Goal: Task Accomplishment & Management: Use online tool/utility

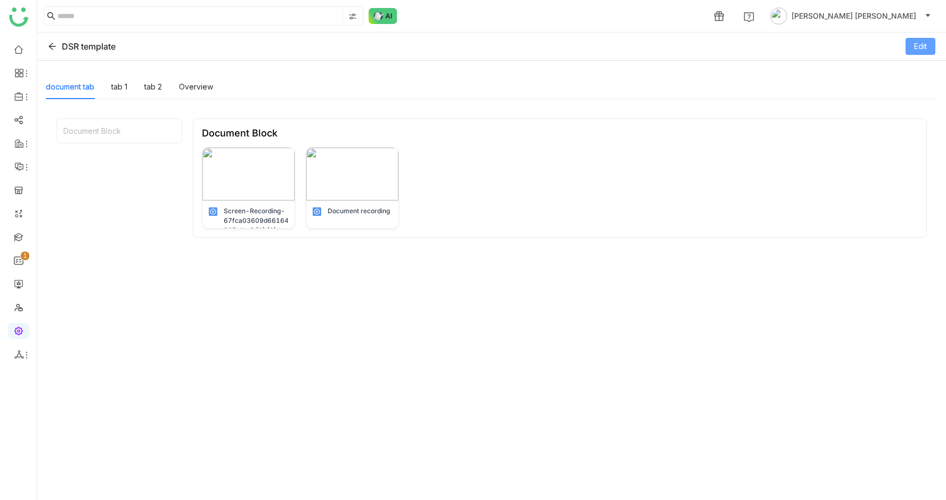
click at [923, 40] on span "Edit" at bounding box center [920, 46] width 13 height 12
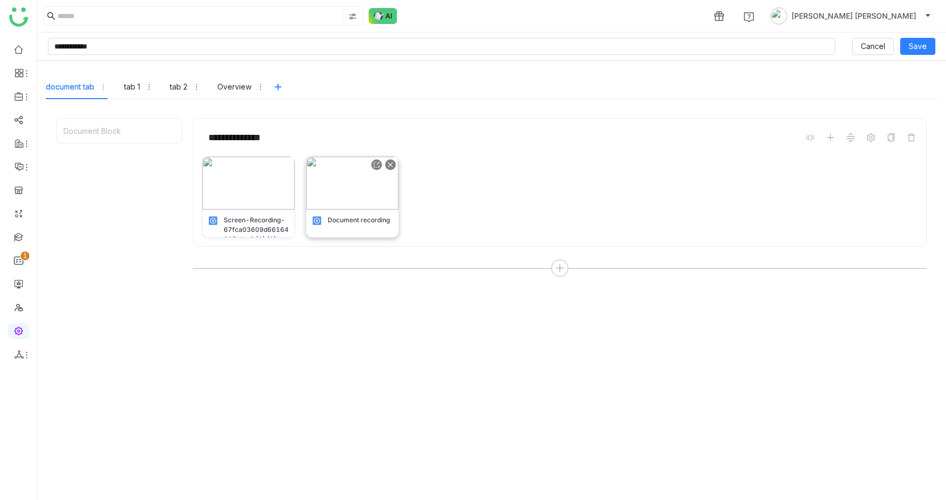
click at [388, 161] on div at bounding box center [390, 164] width 11 height 11
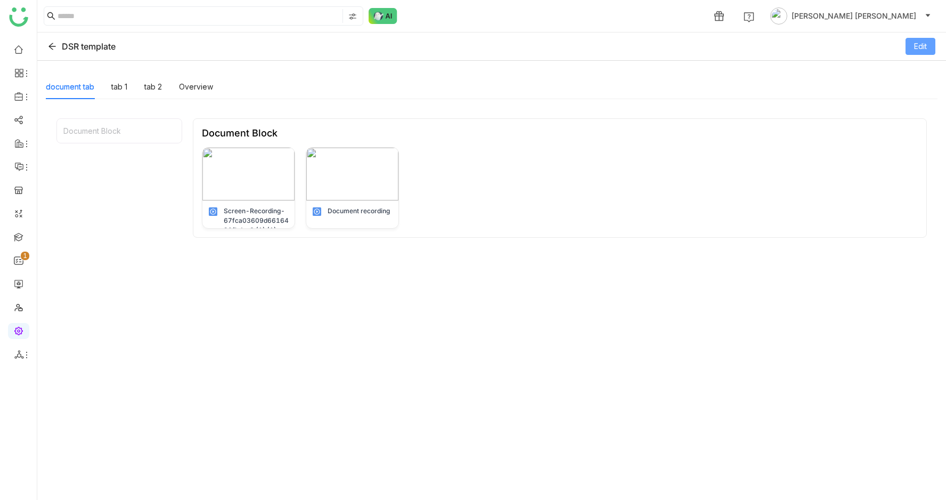
click at [926, 41] on span "Edit" at bounding box center [920, 46] width 13 height 12
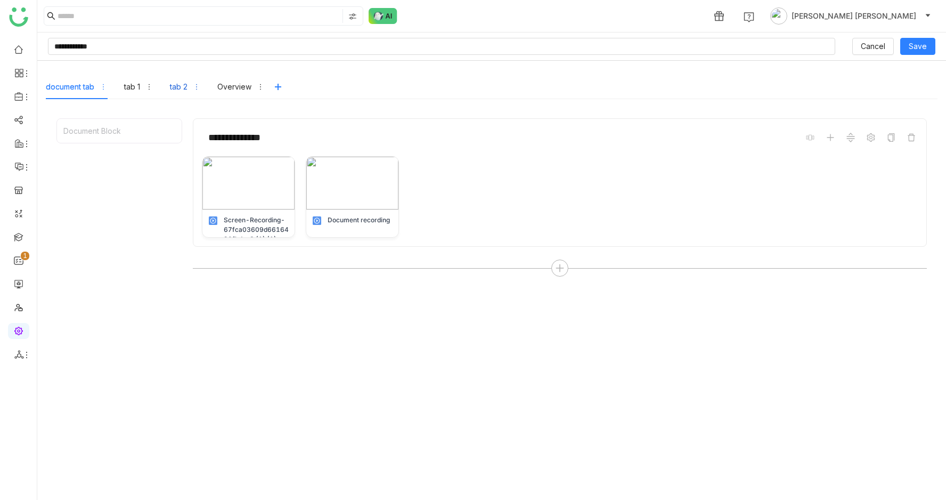
click at [179, 92] on div "tab 2" at bounding box center [179, 87] width 18 height 12
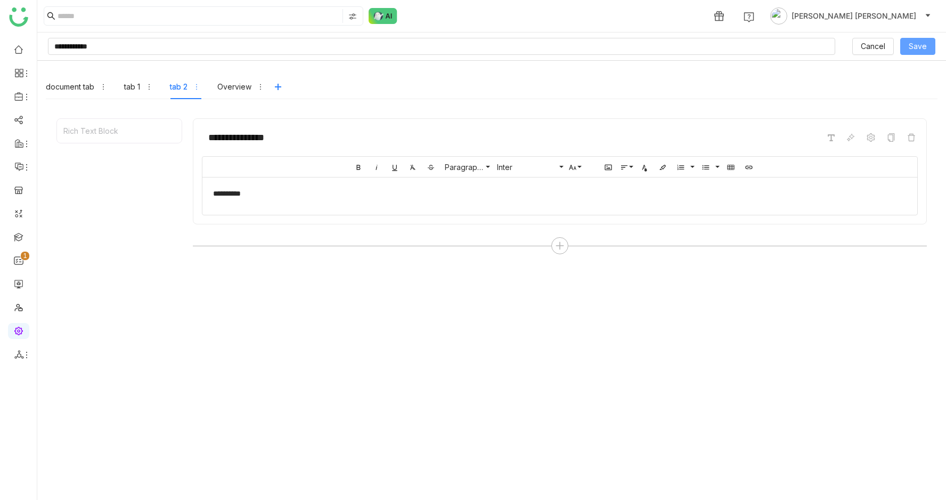
click at [927, 44] on button "Save" at bounding box center [918, 46] width 35 height 17
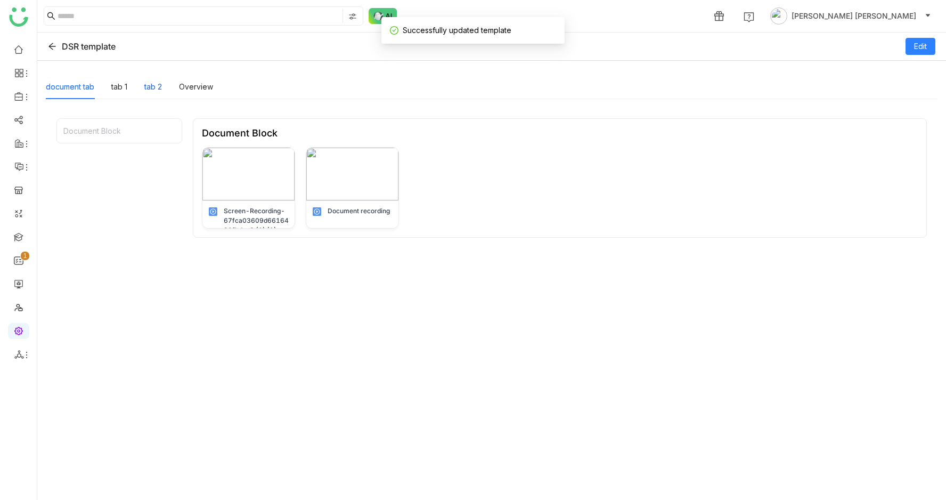
click at [160, 91] on div "tab 2" at bounding box center [153, 87] width 18 height 12
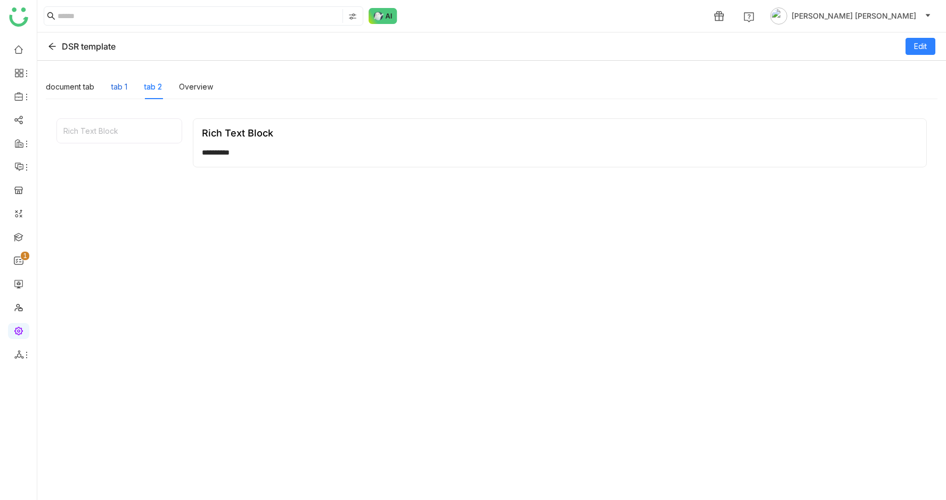
click at [112, 91] on div "tab 1" at bounding box center [119, 87] width 16 height 12
click at [68, 91] on div "document tab" at bounding box center [70, 87] width 48 height 12
click at [201, 84] on div "Overview" at bounding box center [196, 87] width 34 height 12
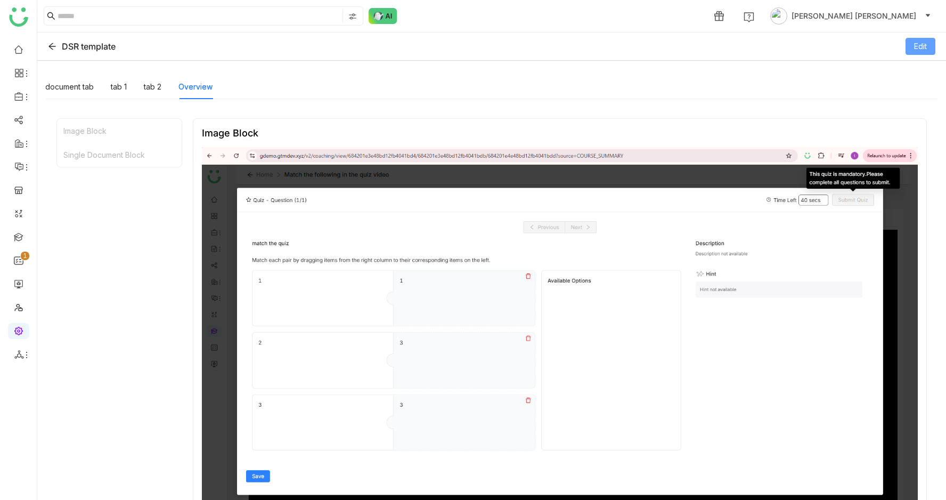
click at [927, 47] on span "Edit" at bounding box center [920, 46] width 13 height 12
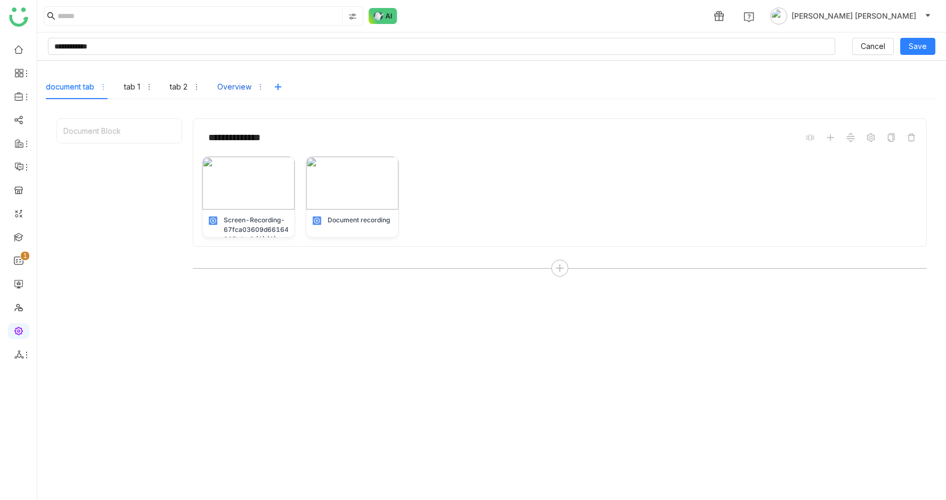
click at [240, 98] on div "Overview" at bounding box center [240, 87] width 47 height 25
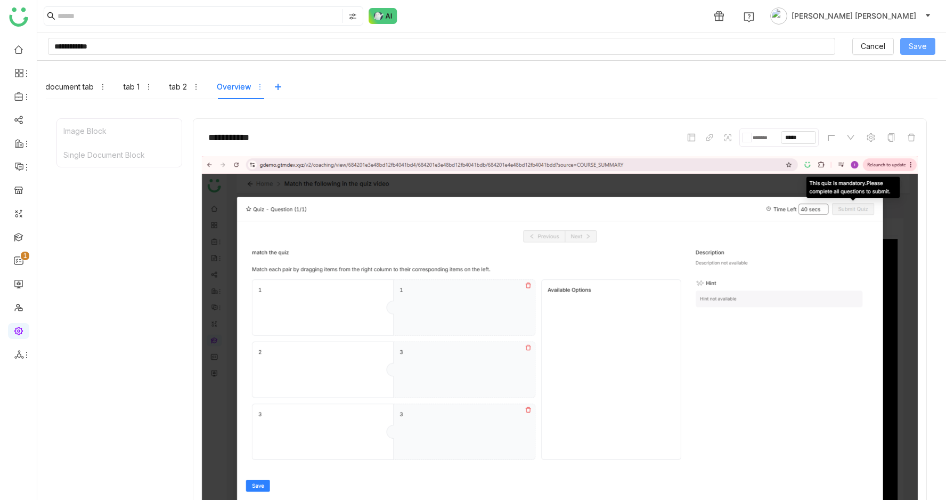
click at [912, 49] on span "Save" at bounding box center [918, 46] width 18 height 12
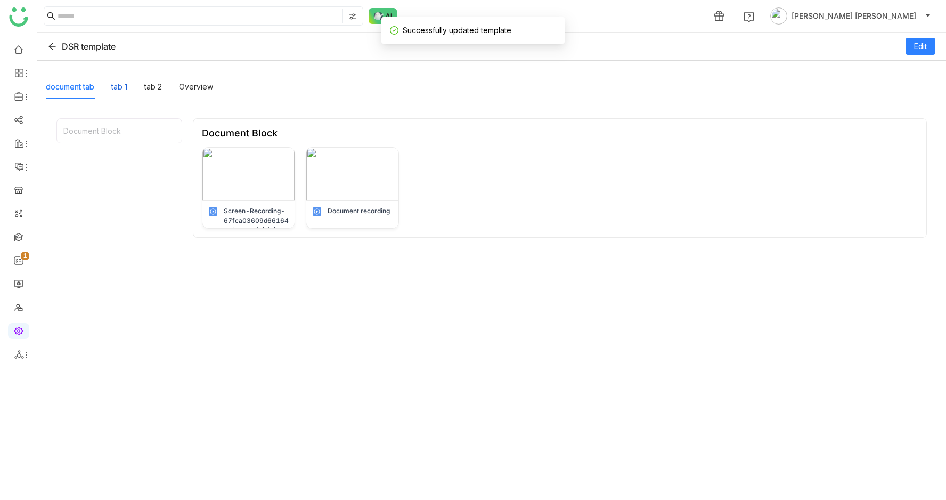
click at [121, 79] on div "tab 1" at bounding box center [119, 87] width 16 height 25
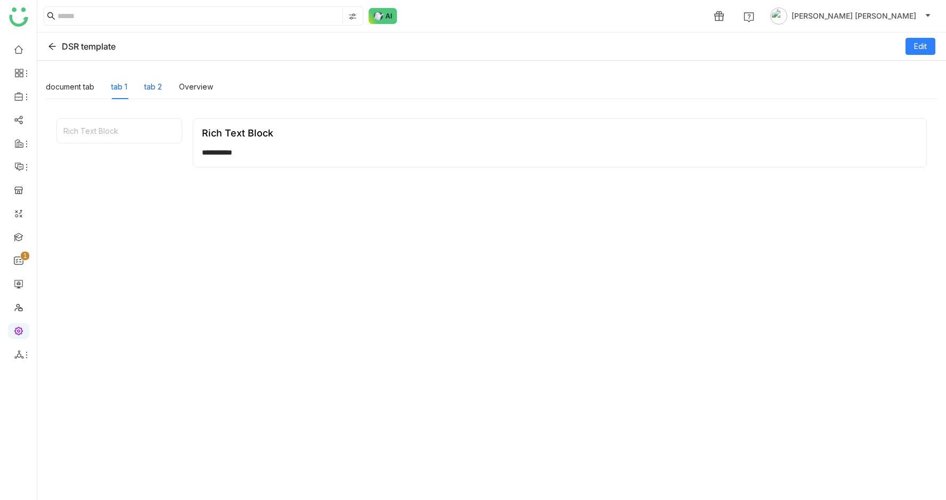
click at [153, 80] on div "tab 2" at bounding box center [153, 87] width 18 height 25
click at [197, 83] on div "Overview" at bounding box center [196, 87] width 34 height 12
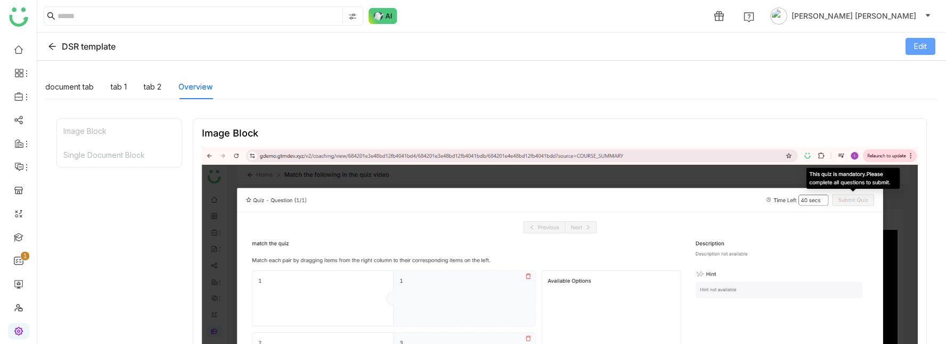
click at [919, 51] on span "Edit" at bounding box center [920, 46] width 13 height 12
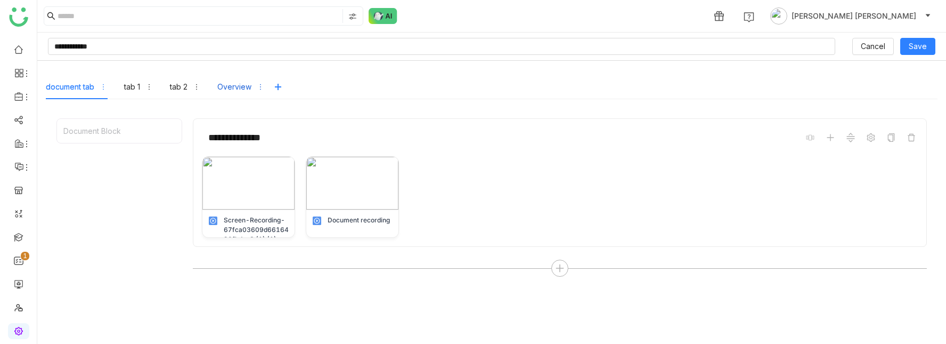
click at [234, 83] on div "Overview" at bounding box center [234, 87] width 34 height 12
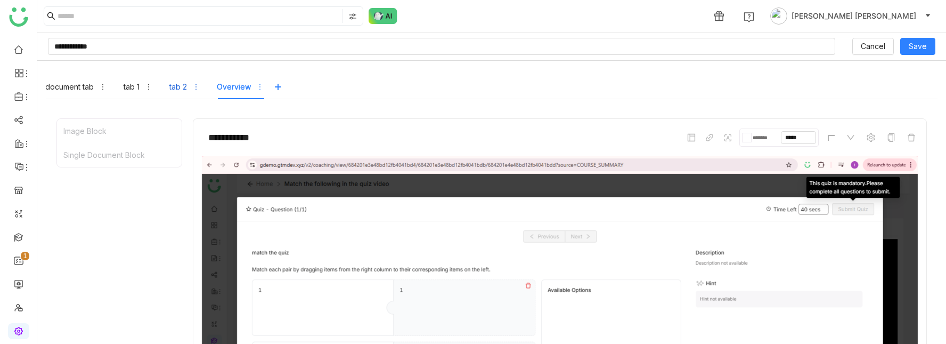
click at [174, 86] on div "tab 2" at bounding box center [178, 87] width 18 height 12
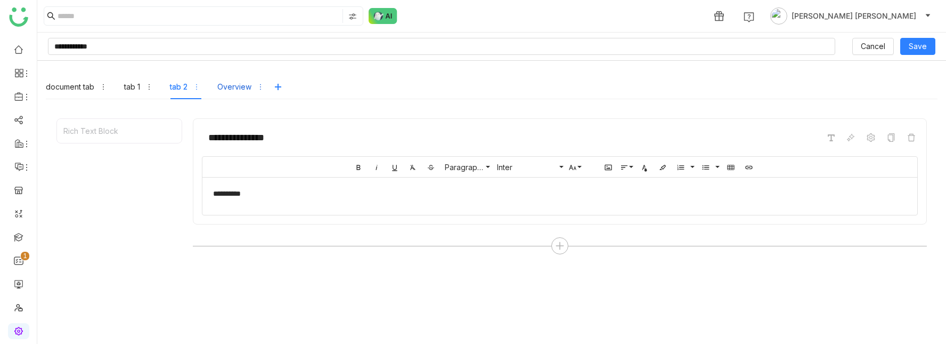
click at [240, 88] on div "Overview" at bounding box center [234, 87] width 34 height 12
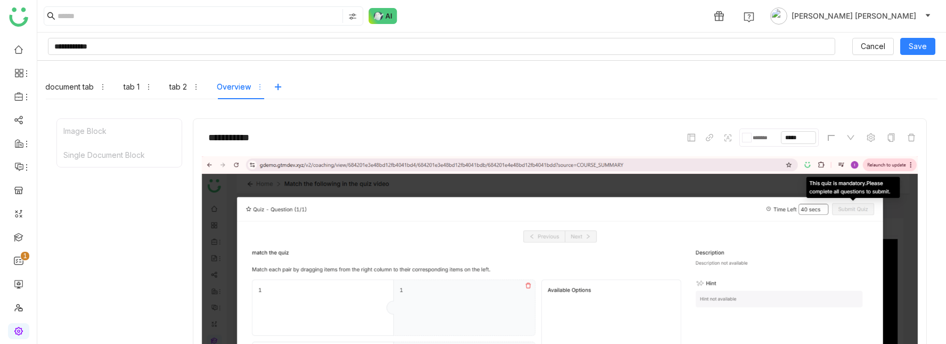
click at [234, 83] on div "Overview" at bounding box center [234, 87] width 34 height 12
click at [920, 47] on span "Save" at bounding box center [918, 46] width 18 height 12
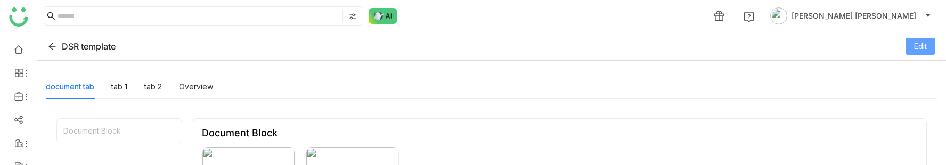
click at [926, 43] on span "Edit" at bounding box center [920, 46] width 13 height 12
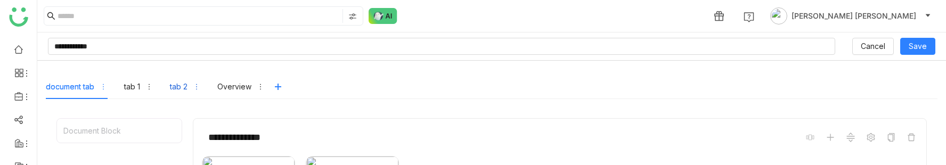
click at [177, 82] on div "tab 2" at bounding box center [179, 87] width 18 height 12
click at [217, 90] on div "document tab tab 1 tab 2 Overview" at bounding box center [155, 87] width 218 height 25
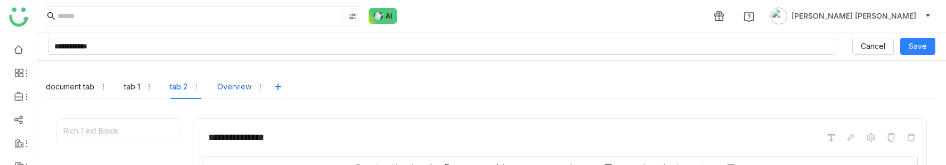
click at [228, 89] on div "Overview" at bounding box center [234, 87] width 34 height 12
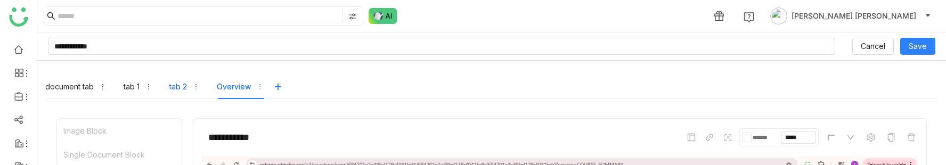
click at [180, 87] on div "tab 2" at bounding box center [178, 87] width 18 height 12
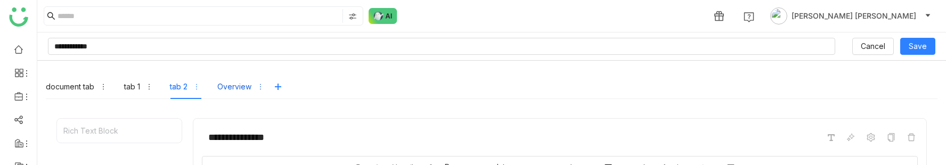
click at [232, 87] on div "Overview" at bounding box center [234, 87] width 34 height 12
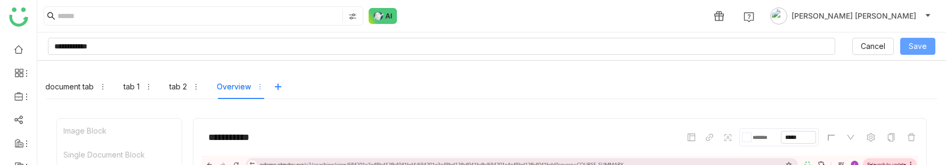
click at [925, 48] on span "Save" at bounding box center [918, 46] width 18 height 12
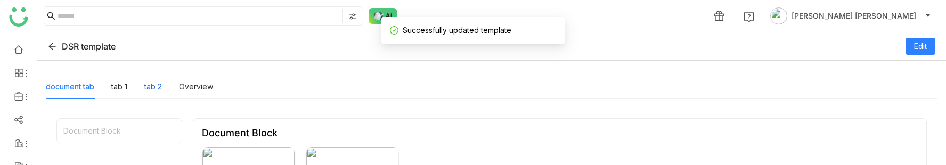
click at [157, 87] on div "tab 2" at bounding box center [153, 87] width 18 height 12
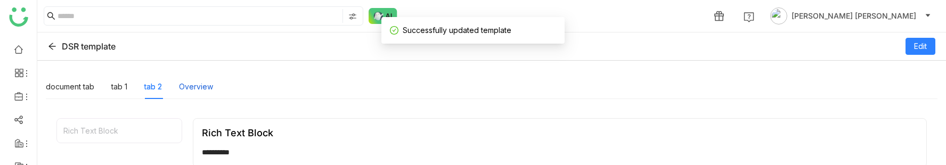
click at [192, 85] on div "Overview" at bounding box center [196, 87] width 34 height 12
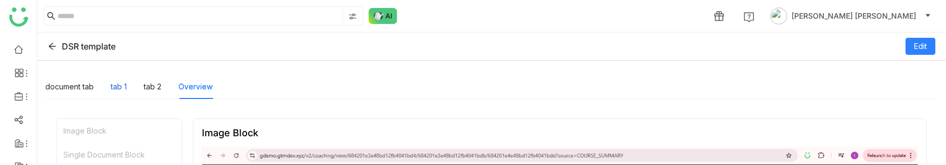
click at [122, 87] on div "tab 1" at bounding box center [119, 87] width 16 height 12
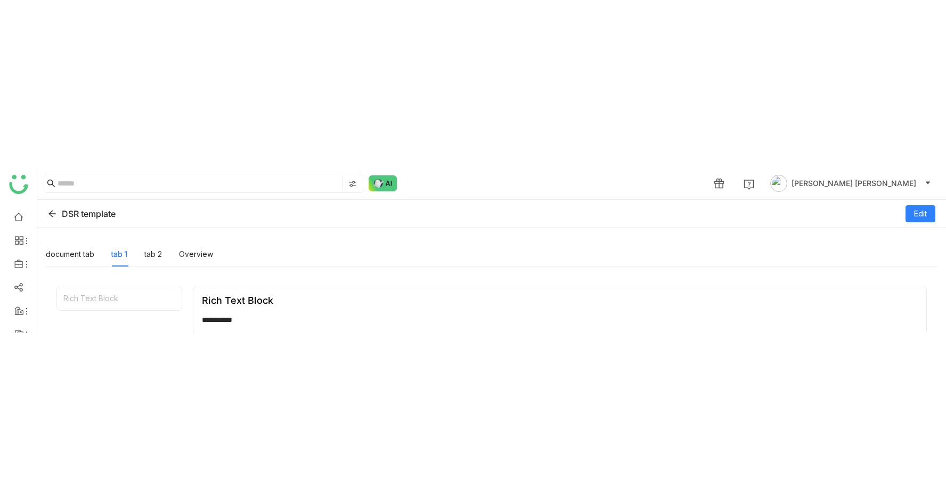
scroll to position [33, 0]
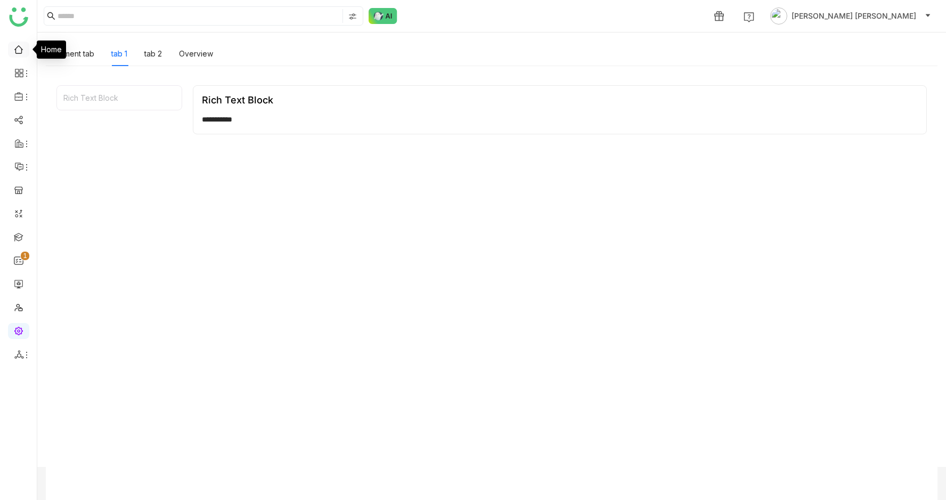
click at [23, 53] on link at bounding box center [19, 48] width 10 height 9
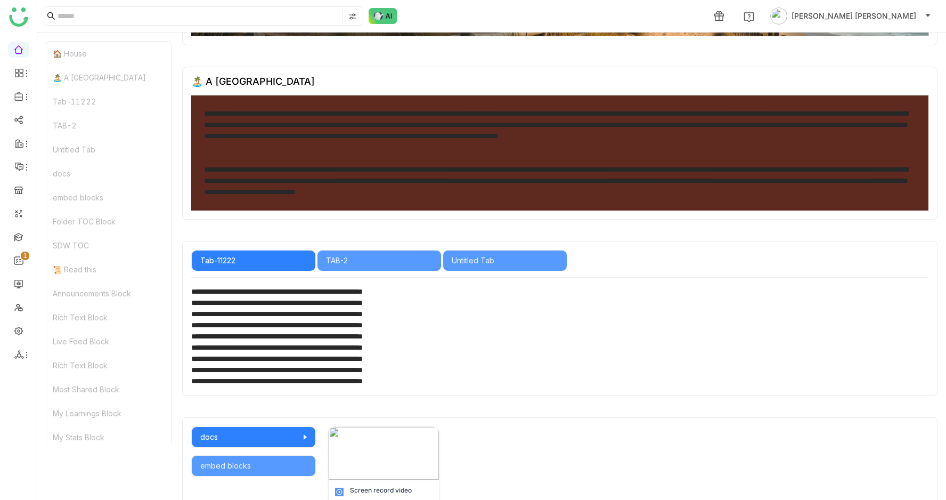
scroll to position [268, 0]
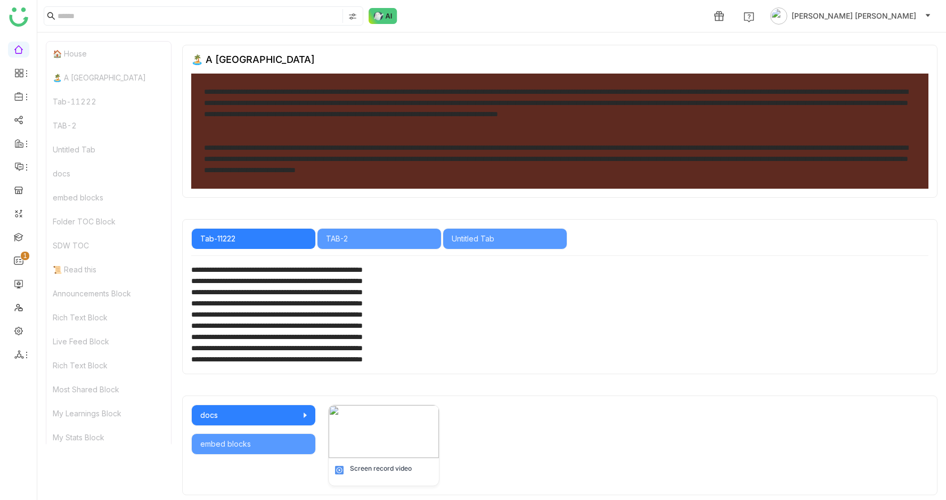
click at [681, 112] on div "**********" at bounding box center [560, 108] width 712 height 45
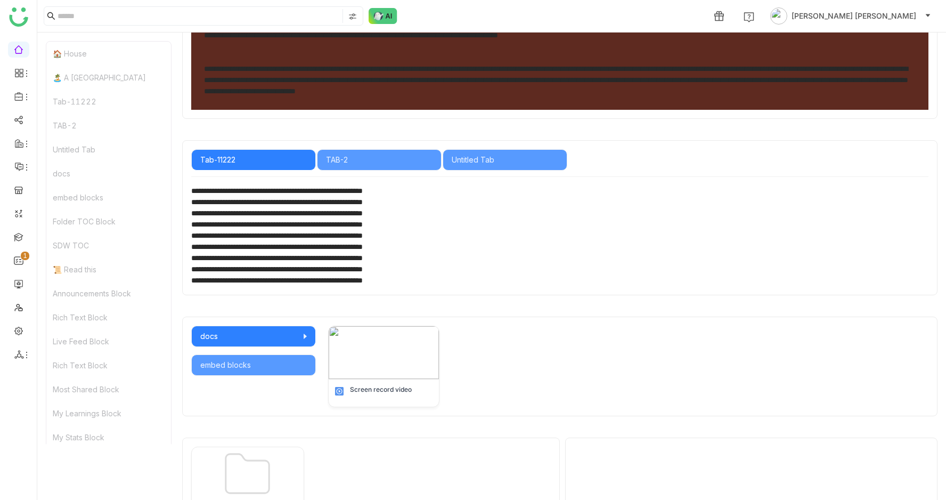
scroll to position [349, 0]
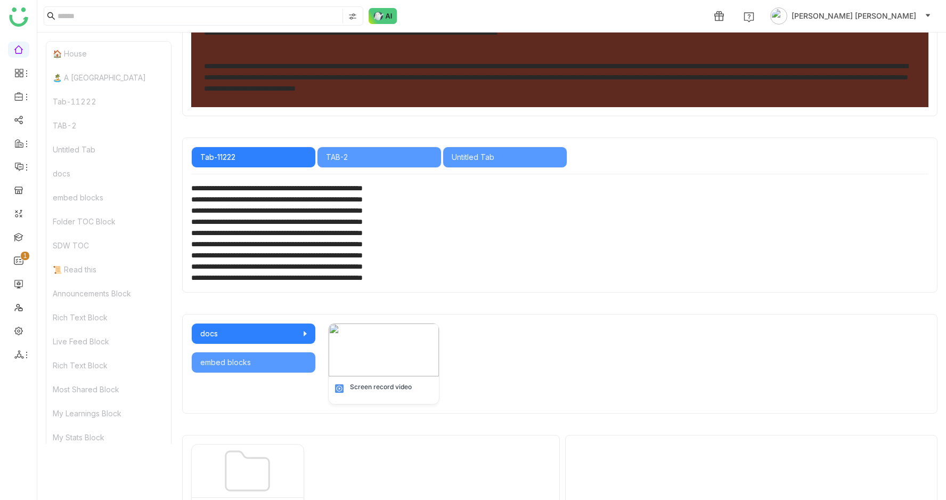
click at [93, 102] on div "Tab-11222" at bounding box center [108, 102] width 125 height 24
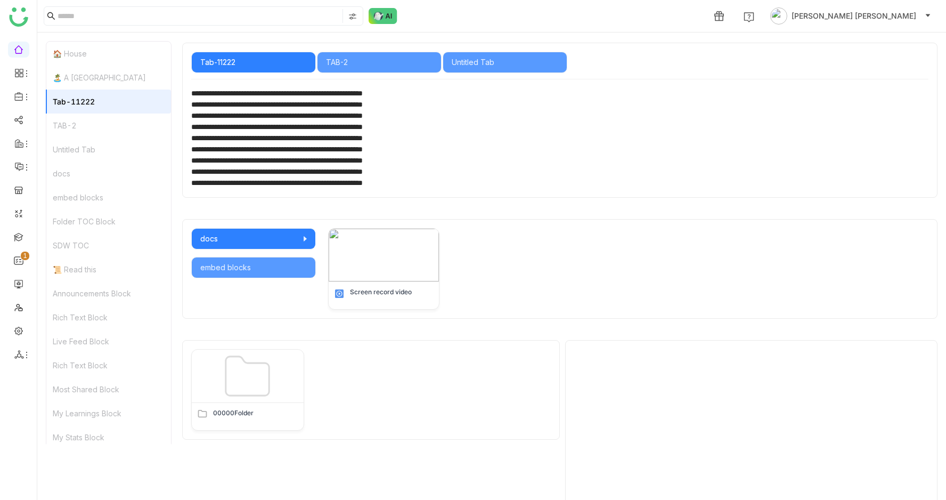
click at [70, 128] on div "TAB-2" at bounding box center [108, 126] width 125 height 24
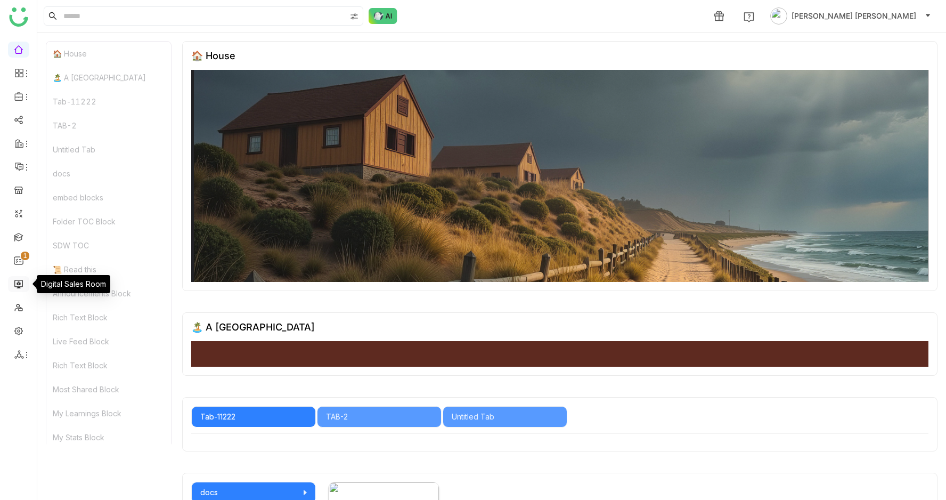
click at [14, 286] on link at bounding box center [19, 283] width 10 height 9
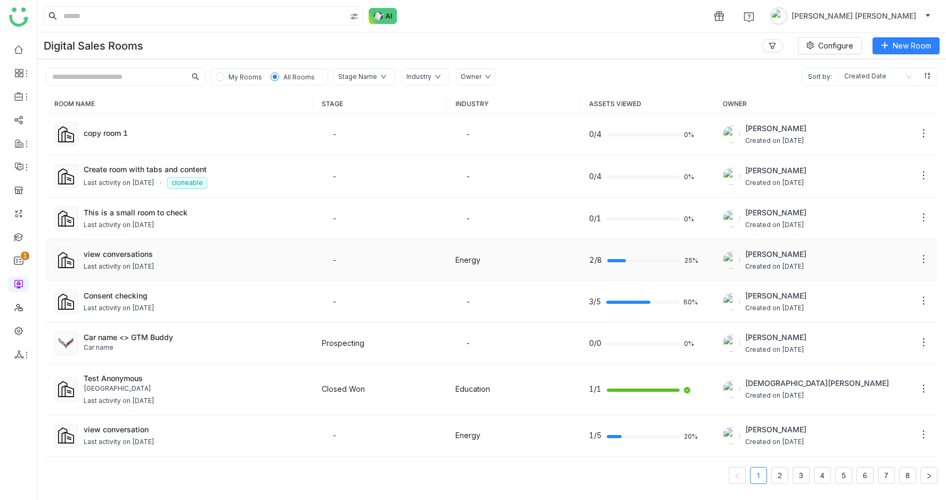
click at [132, 260] on div "view conversations Last activity on [DATE]" at bounding box center [195, 259] width 222 height 23
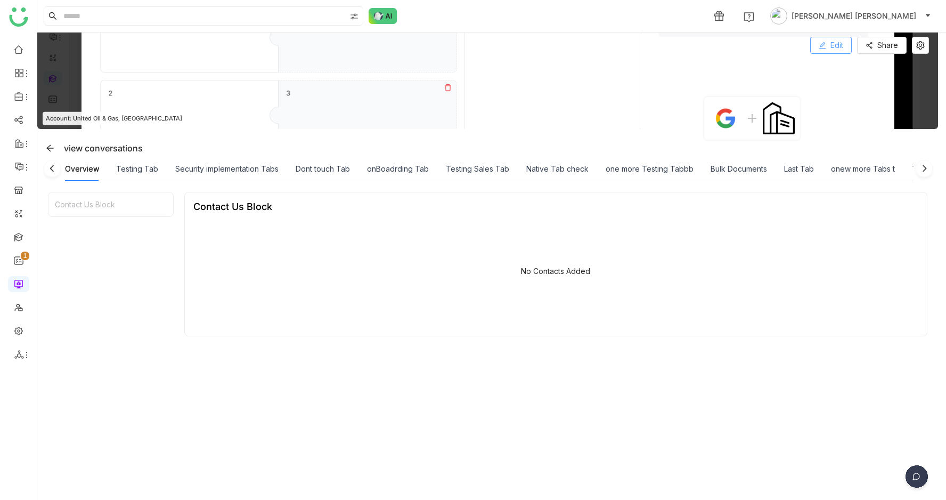
click at [840, 44] on span "Edit" at bounding box center [837, 45] width 13 height 12
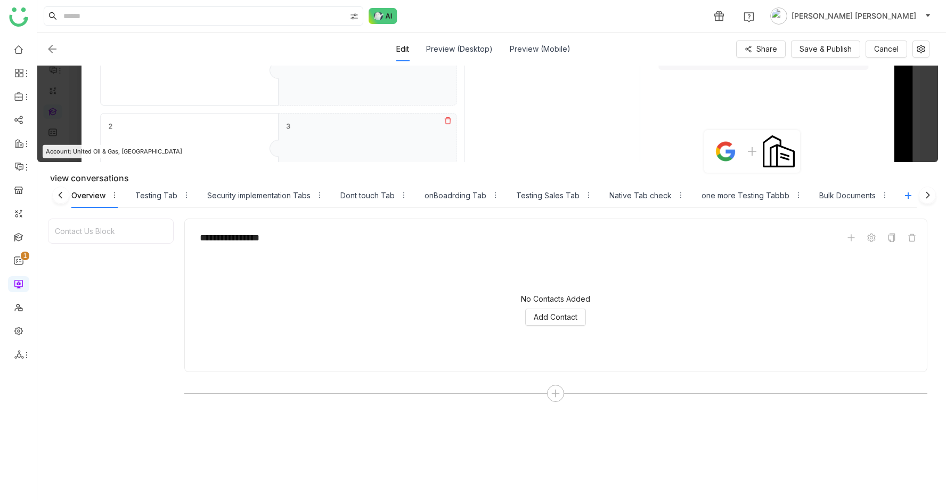
click at [935, 195] on img at bounding box center [927, 197] width 21 height 21
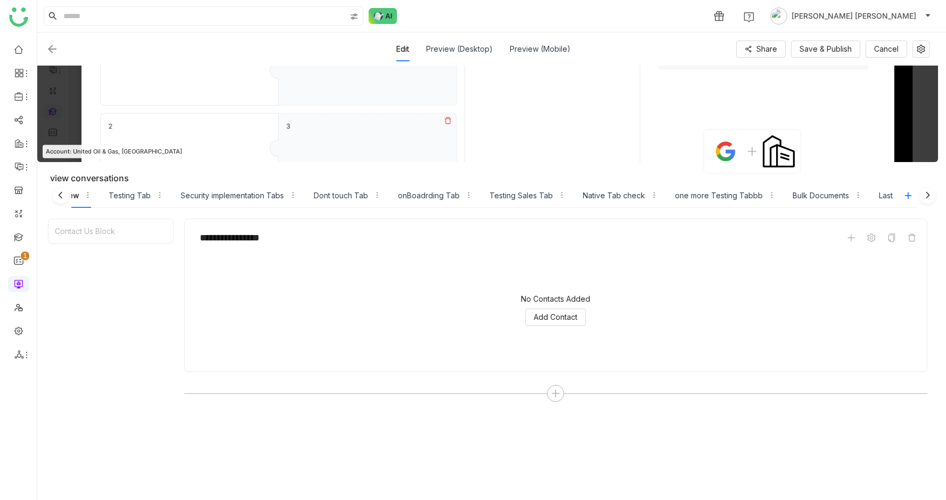
click at [935, 195] on img at bounding box center [927, 197] width 21 height 21
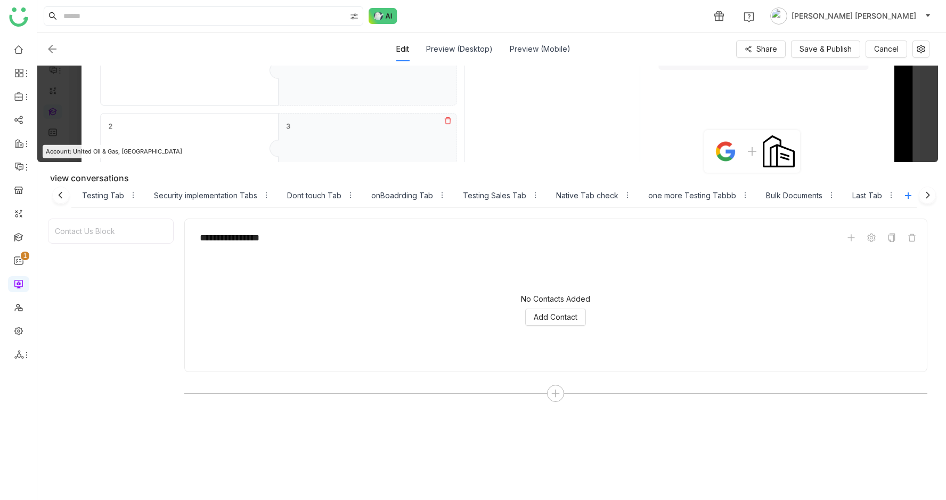
click at [935, 195] on img at bounding box center [927, 197] width 21 height 21
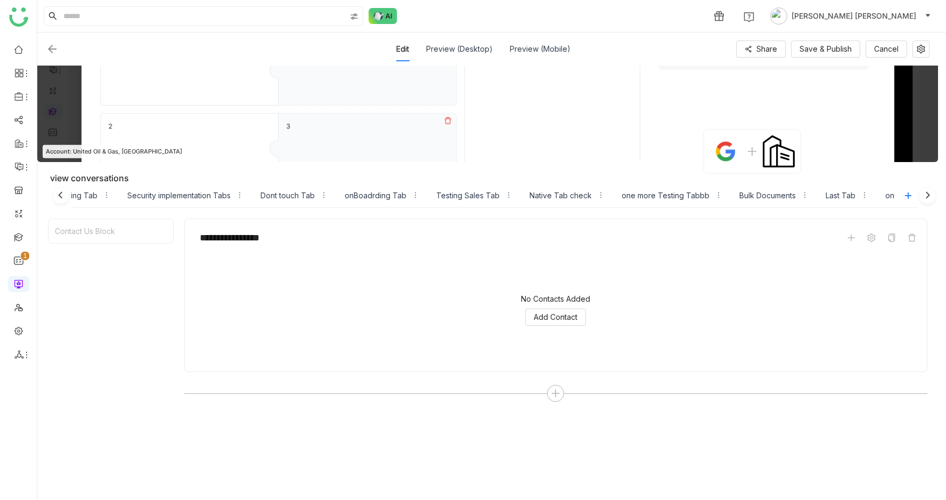
click at [935, 195] on img at bounding box center [927, 197] width 21 height 21
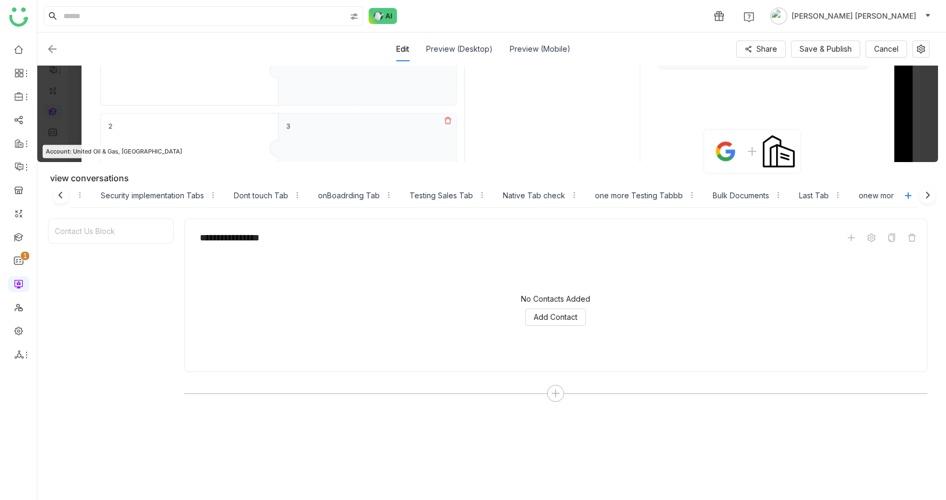
click at [935, 195] on img at bounding box center [927, 197] width 21 height 21
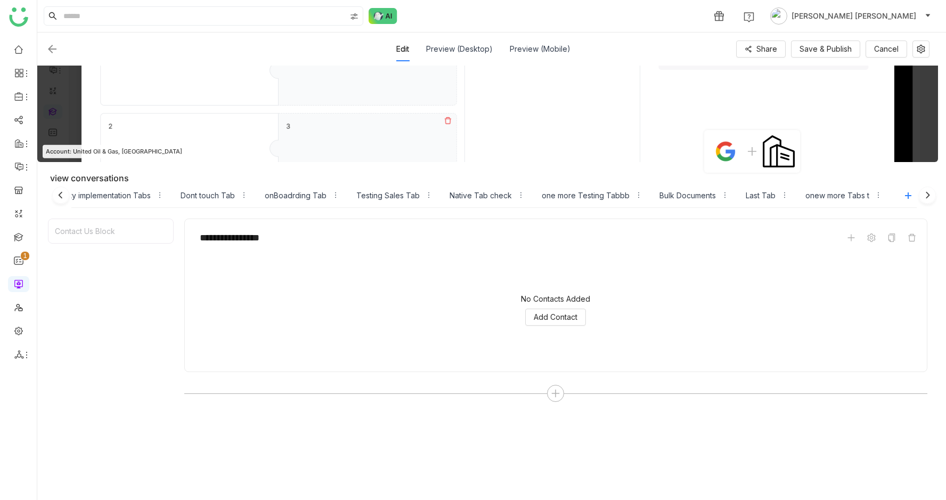
click at [935, 195] on img at bounding box center [927, 197] width 21 height 21
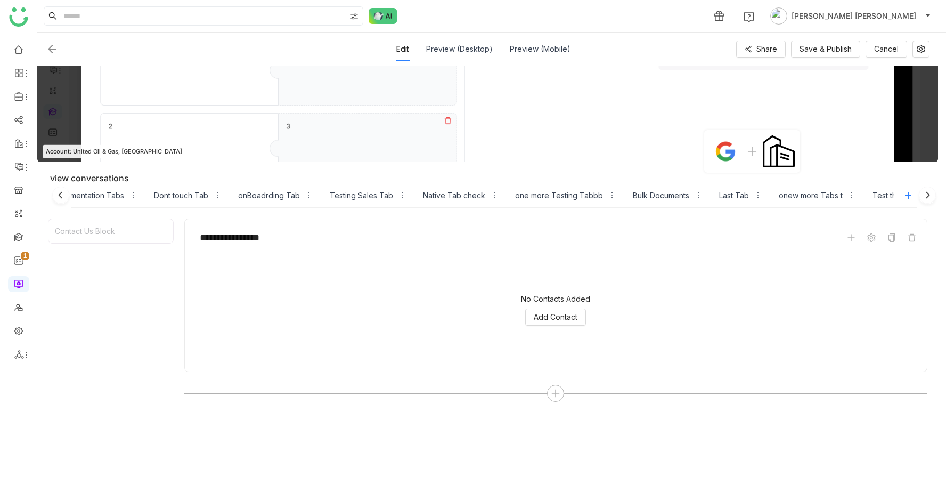
click at [935, 195] on img at bounding box center [927, 197] width 21 height 21
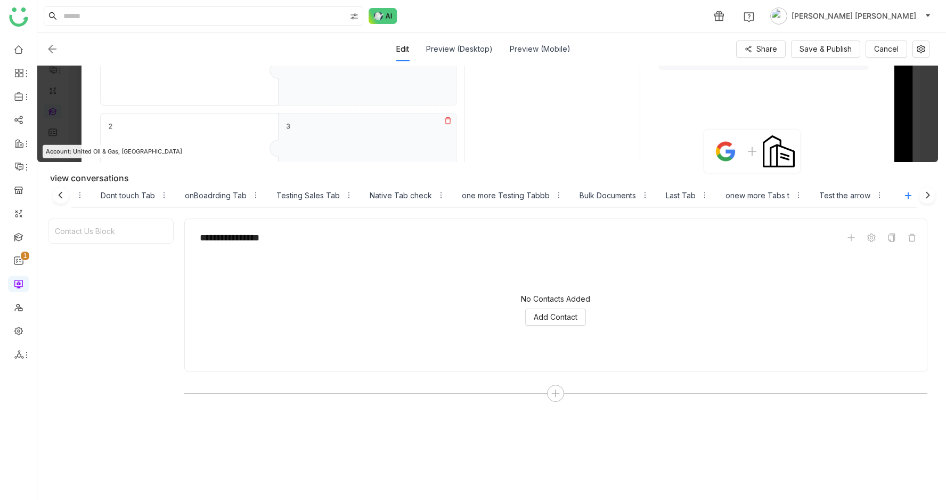
click at [935, 195] on img at bounding box center [927, 197] width 21 height 21
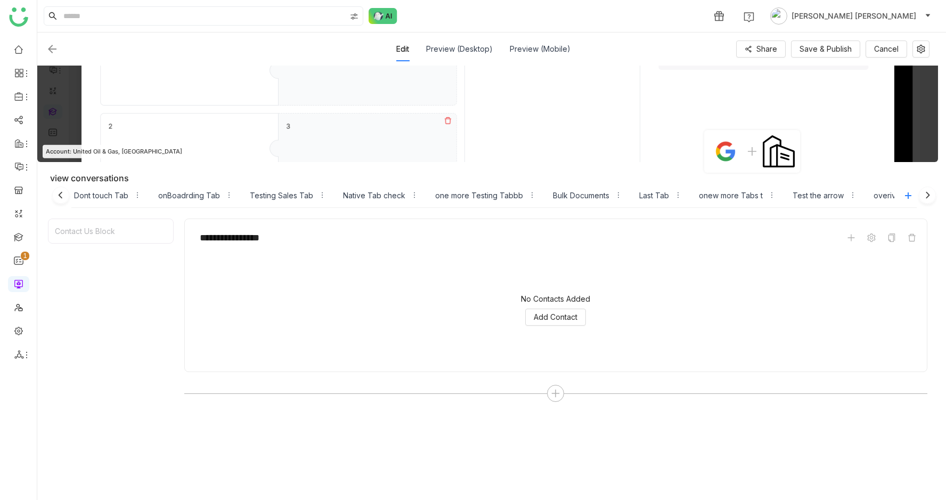
click at [935, 195] on img at bounding box center [927, 197] width 21 height 21
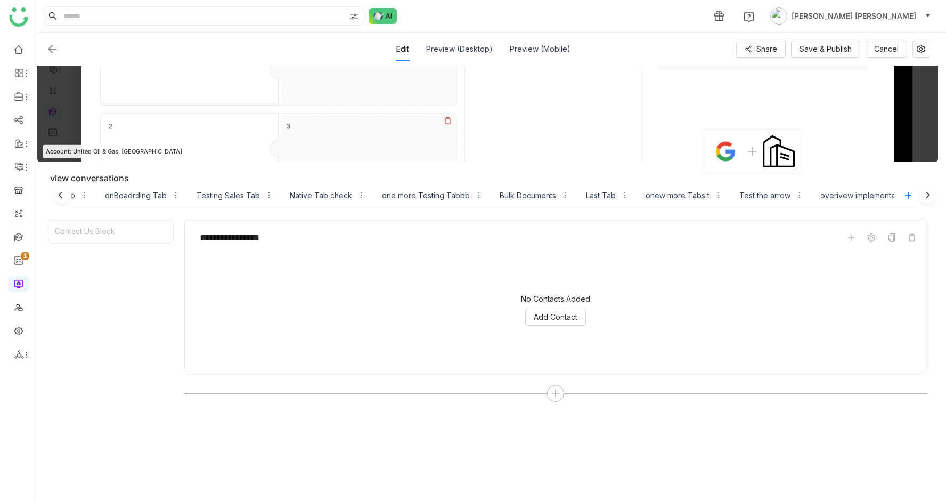
click at [935, 195] on img at bounding box center [927, 197] width 21 height 21
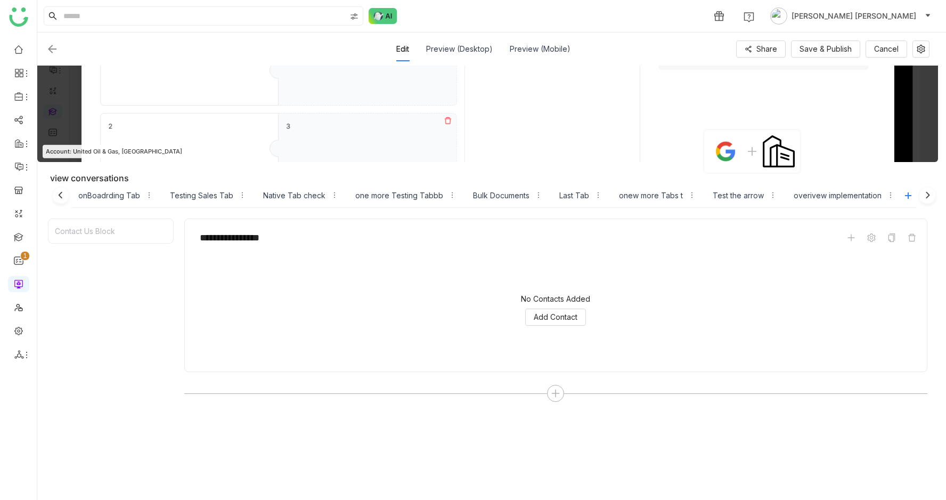
click at [935, 195] on img at bounding box center [927, 197] width 21 height 21
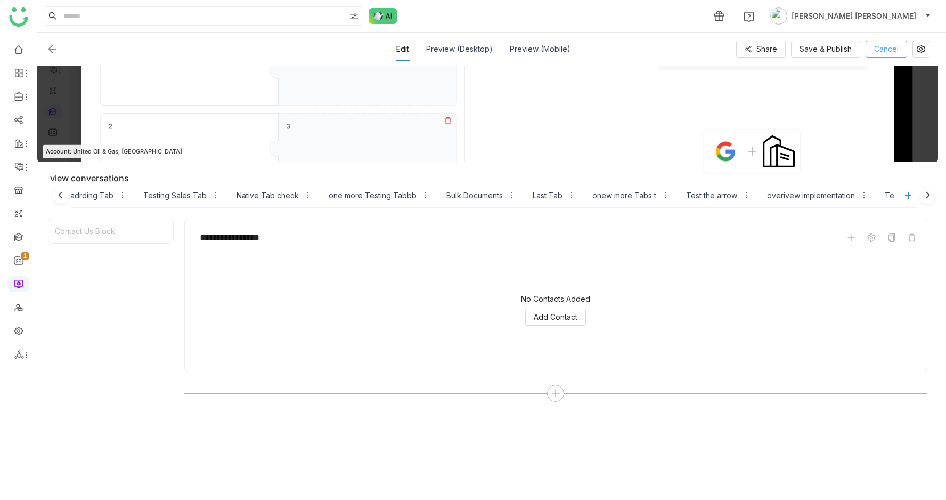
click at [877, 46] on button "Cancel" at bounding box center [887, 48] width 42 height 17
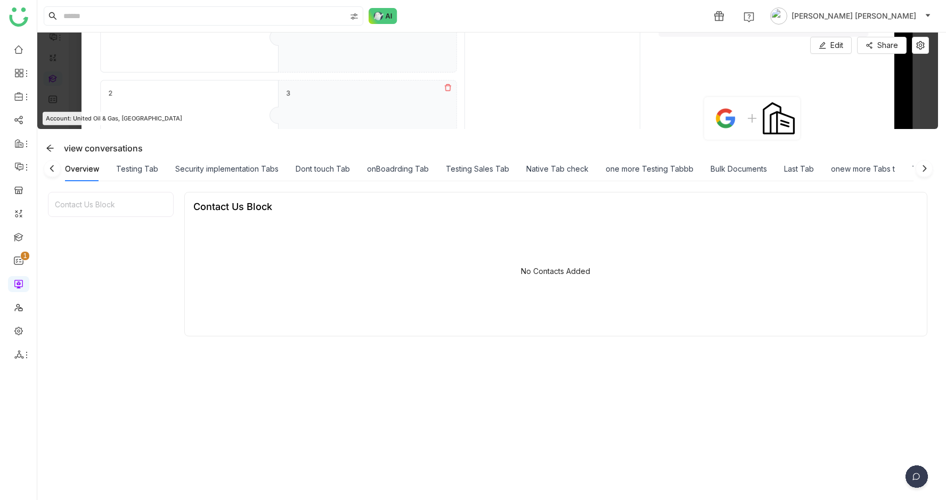
click at [930, 167] on img at bounding box center [924, 170] width 21 height 21
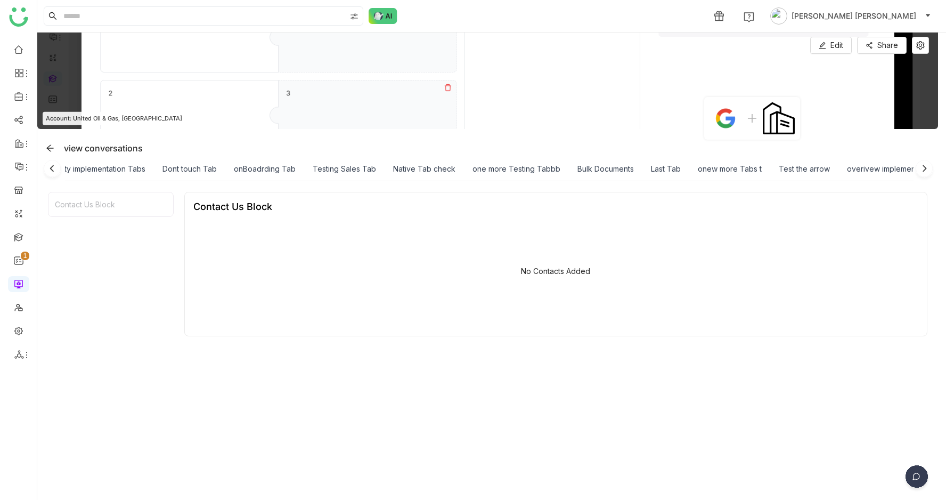
click at [930, 167] on img at bounding box center [924, 170] width 21 height 21
click at [844, 45] on span "Edit" at bounding box center [837, 45] width 13 height 12
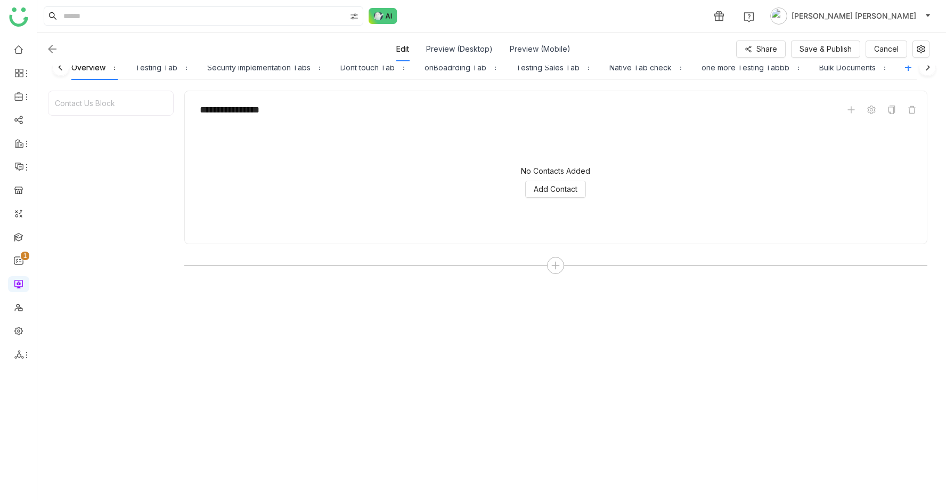
scroll to position [143, 0]
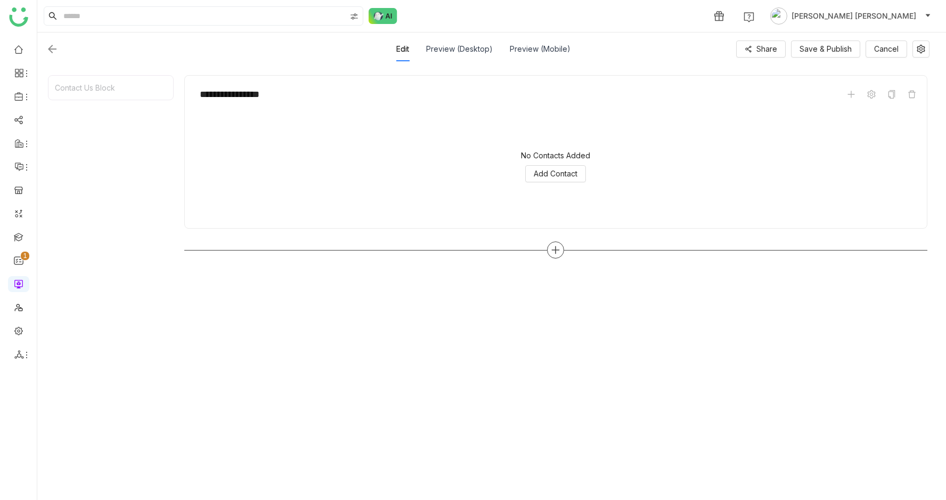
click at [558, 256] on div at bounding box center [555, 249] width 17 height 17
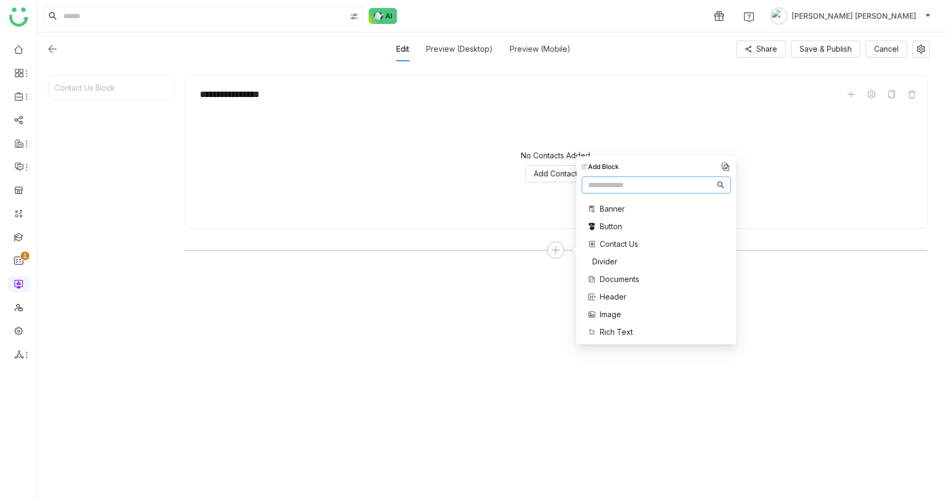
click at [615, 278] on span "Documents" at bounding box center [619, 278] width 39 height 11
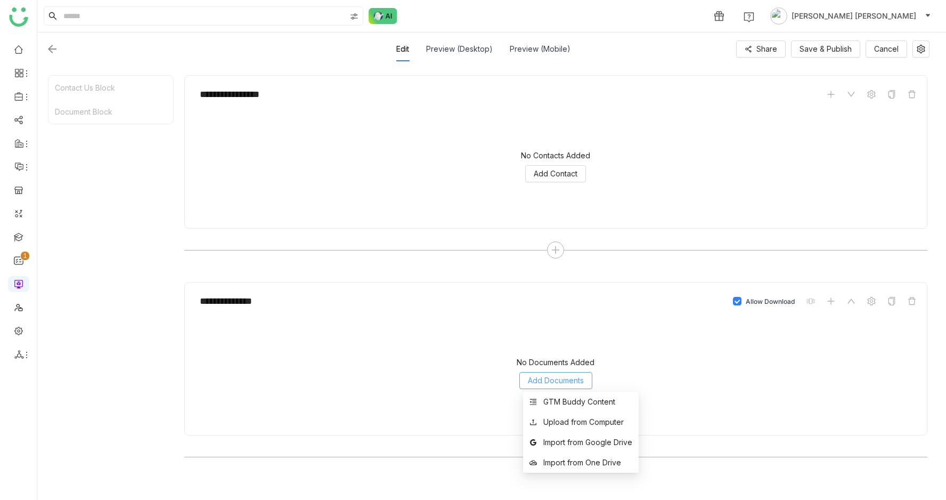
click at [565, 378] on span "Add Documents" at bounding box center [556, 381] width 56 height 12
click at [564, 396] on div "GTM Buddy Content" at bounding box center [580, 402] width 72 height 12
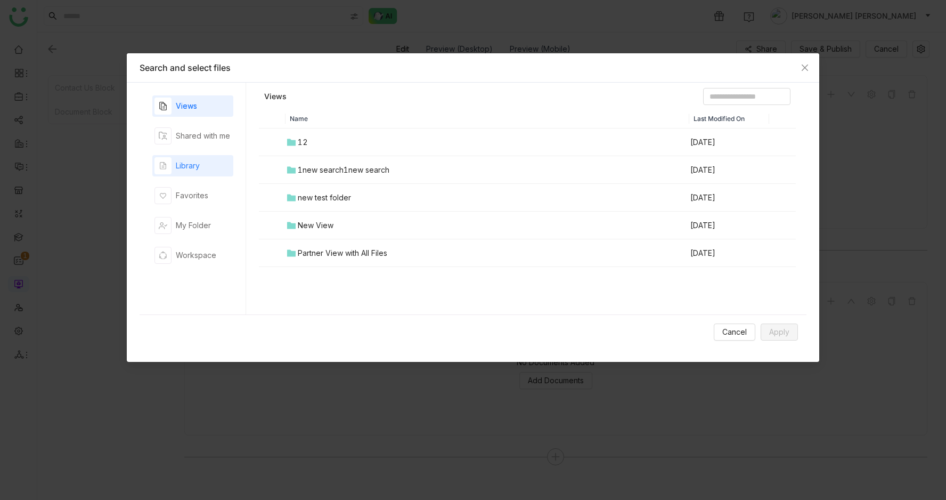
click at [192, 161] on div "Library" at bounding box center [188, 166] width 24 height 12
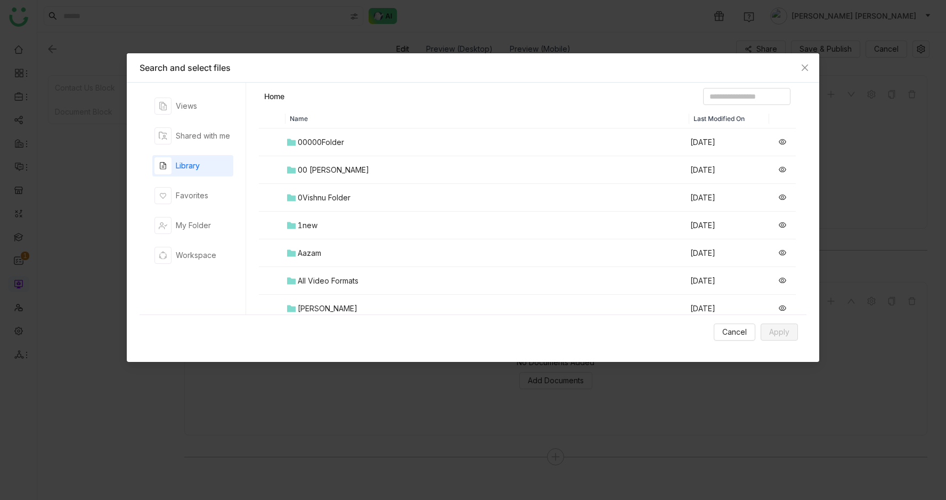
click at [336, 171] on div "00 Arif Folder" at bounding box center [333, 170] width 71 height 12
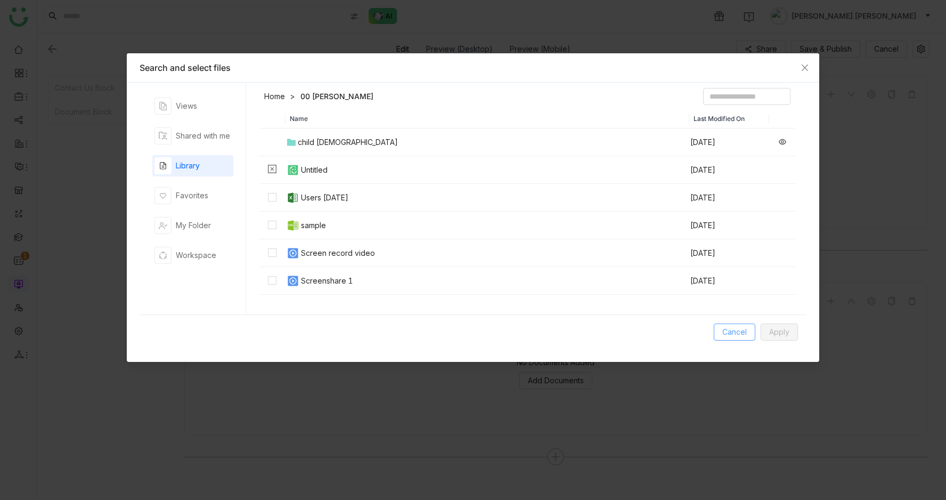
click at [733, 329] on span "Cancel" at bounding box center [735, 332] width 25 height 12
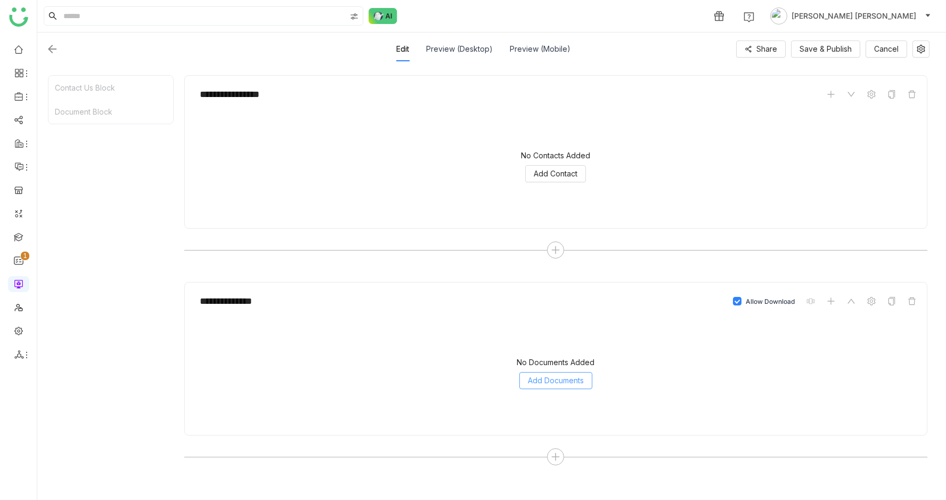
click at [582, 378] on span "Add Documents" at bounding box center [556, 381] width 56 height 12
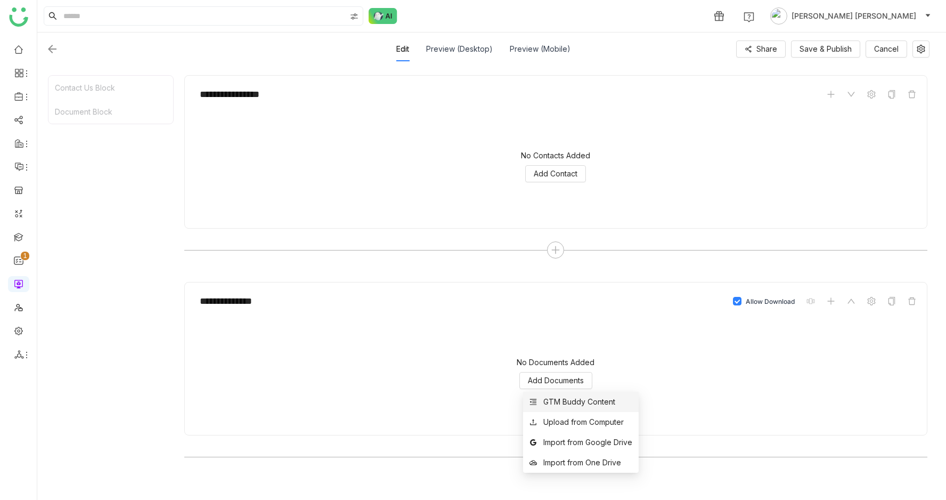
click at [584, 397] on div "GTM Buddy Content" at bounding box center [580, 402] width 72 height 12
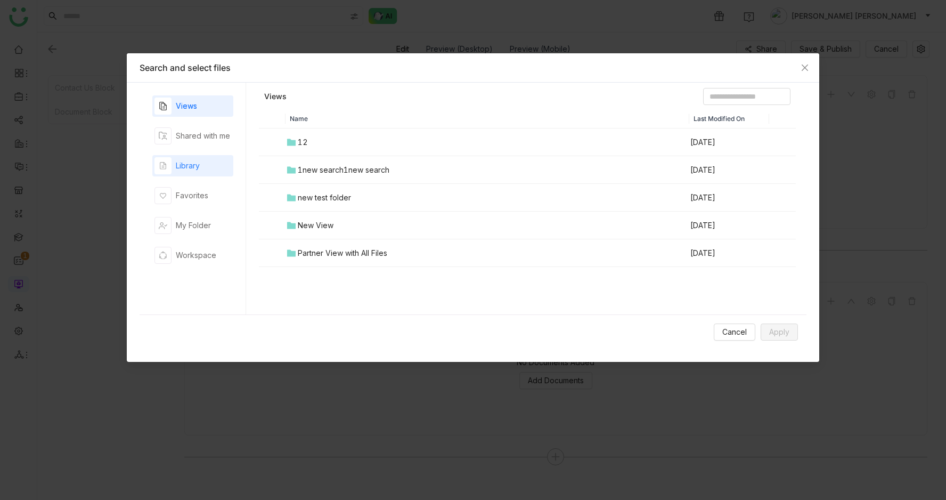
click at [191, 170] on div "Library" at bounding box center [188, 166] width 24 height 12
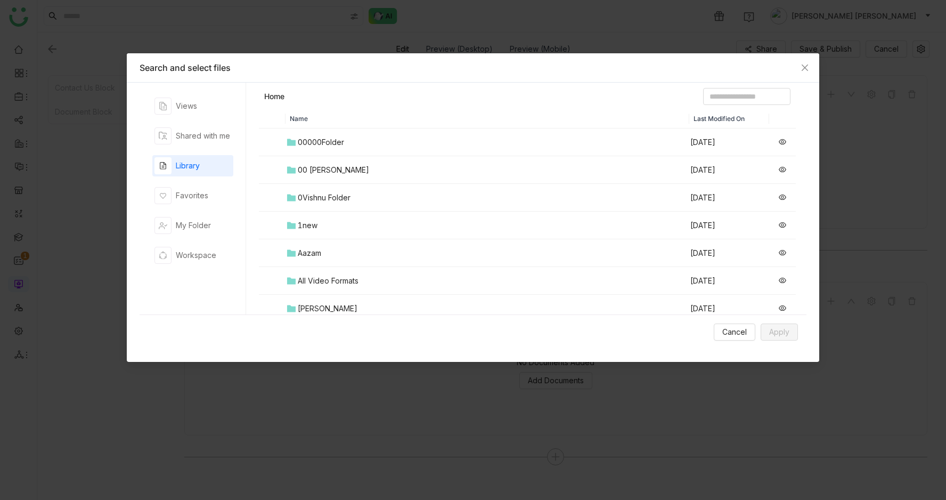
click at [339, 144] on div "00000Folder" at bounding box center [321, 142] width 46 height 12
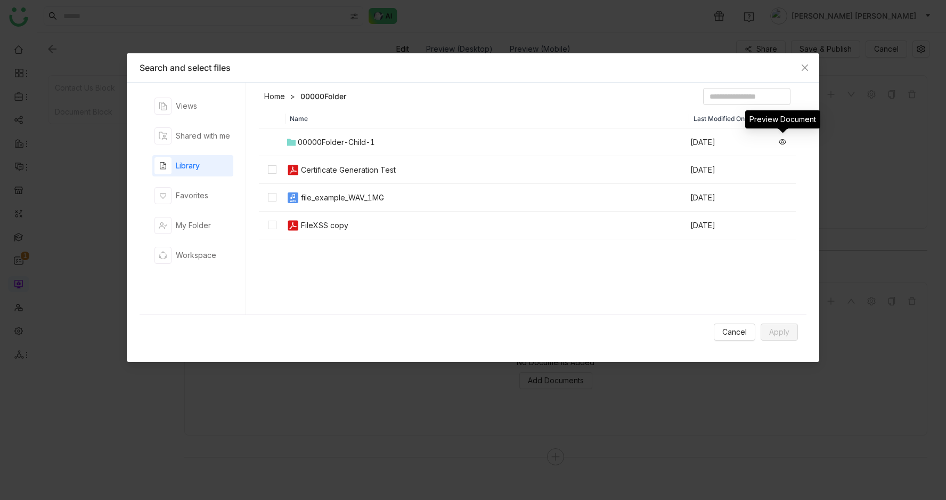
click at [783, 139] on icon at bounding box center [782, 141] width 7 height 7
